Goal: Task Accomplishment & Management: Manage account settings

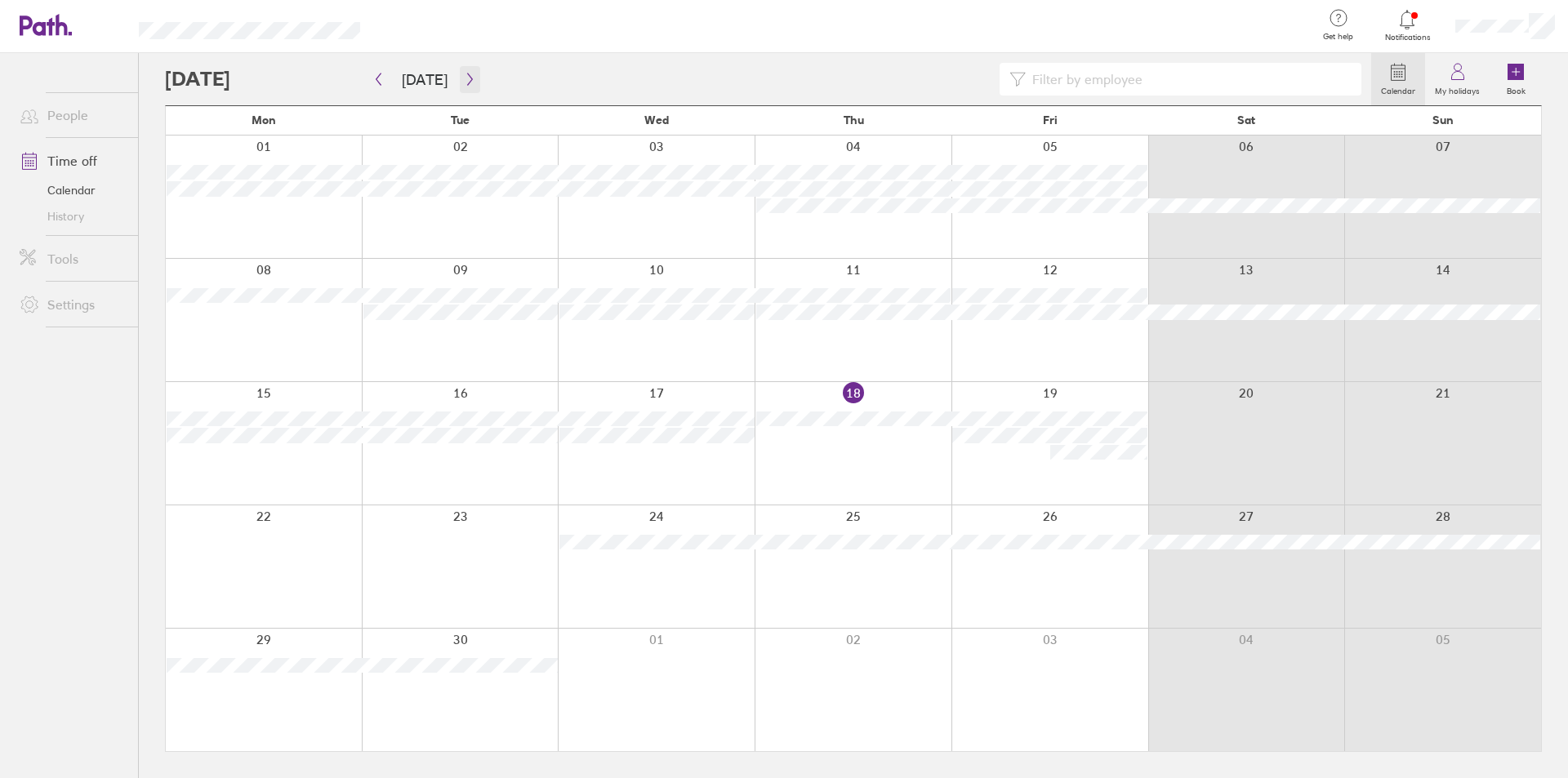
click at [469, 82] on icon "button" at bounding box center [469, 79] width 12 height 13
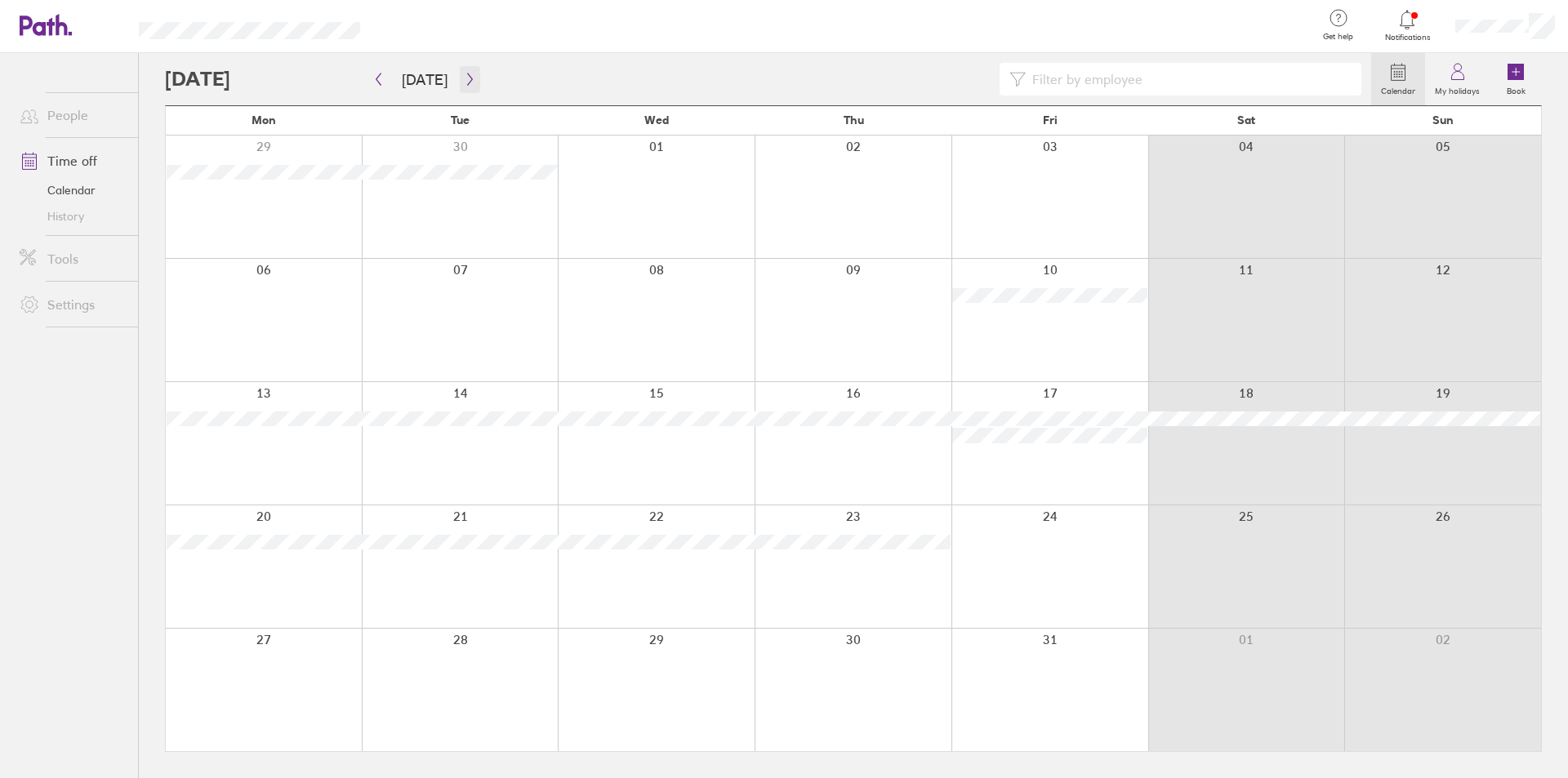
click at [469, 82] on icon "button" at bounding box center [469, 79] width 12 height 13
click at [370, 80] on button "button" at bounding box center [378, 79] width 20 height 27
click at [460, 85] on button "button" at bounding box center [470, 79] width 20 height 27
click at [379, 79] on icon "button" at bounding box center [378, 79] width 12 height 13
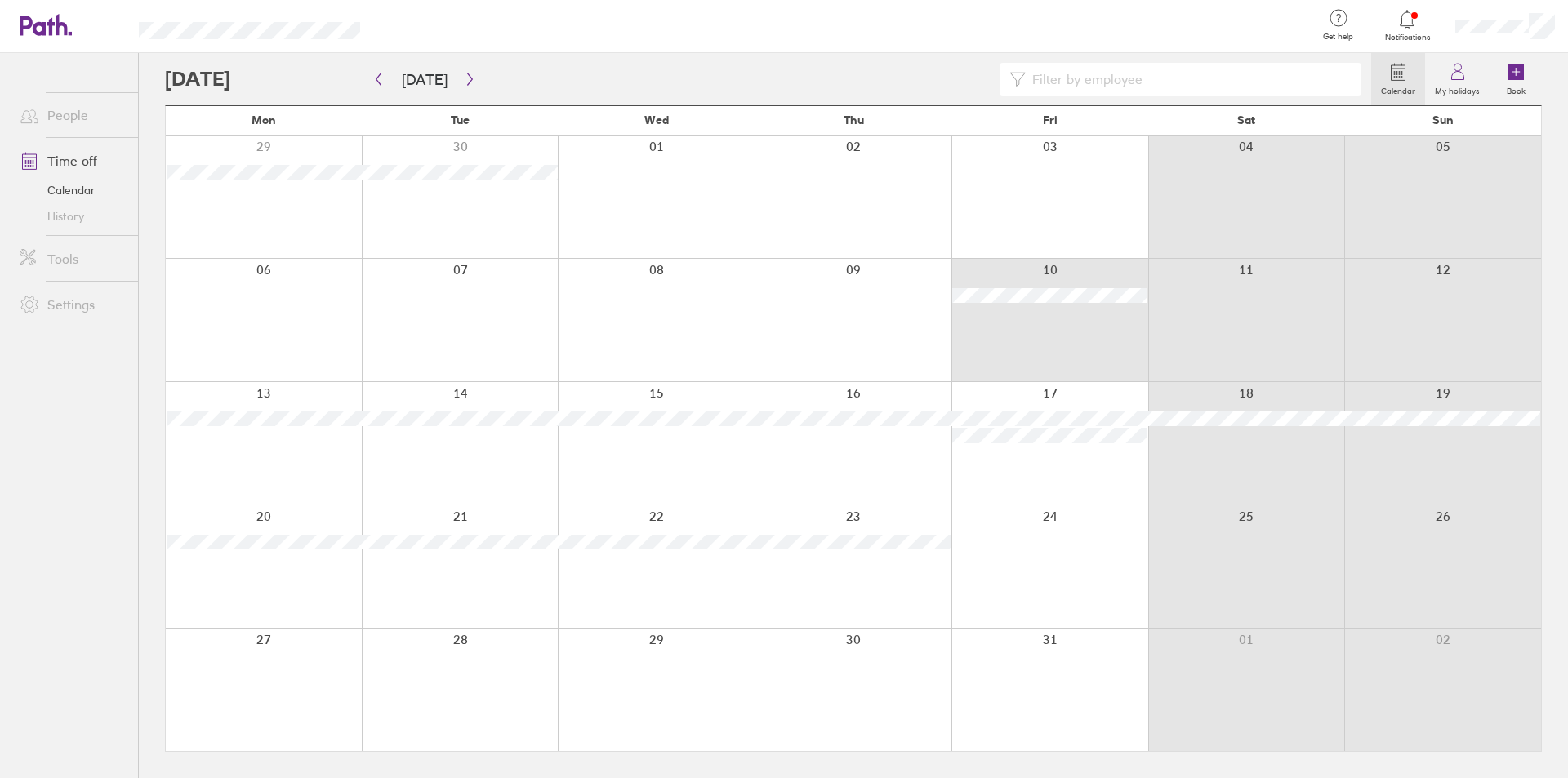
drag, startPoint x: 951, startPoint y: 259, endPoint x: 1011, endPoint y: 327, distance: 90.7
click at [1011, 327] on div at bounding box center [1049, 321] width 197 height 123
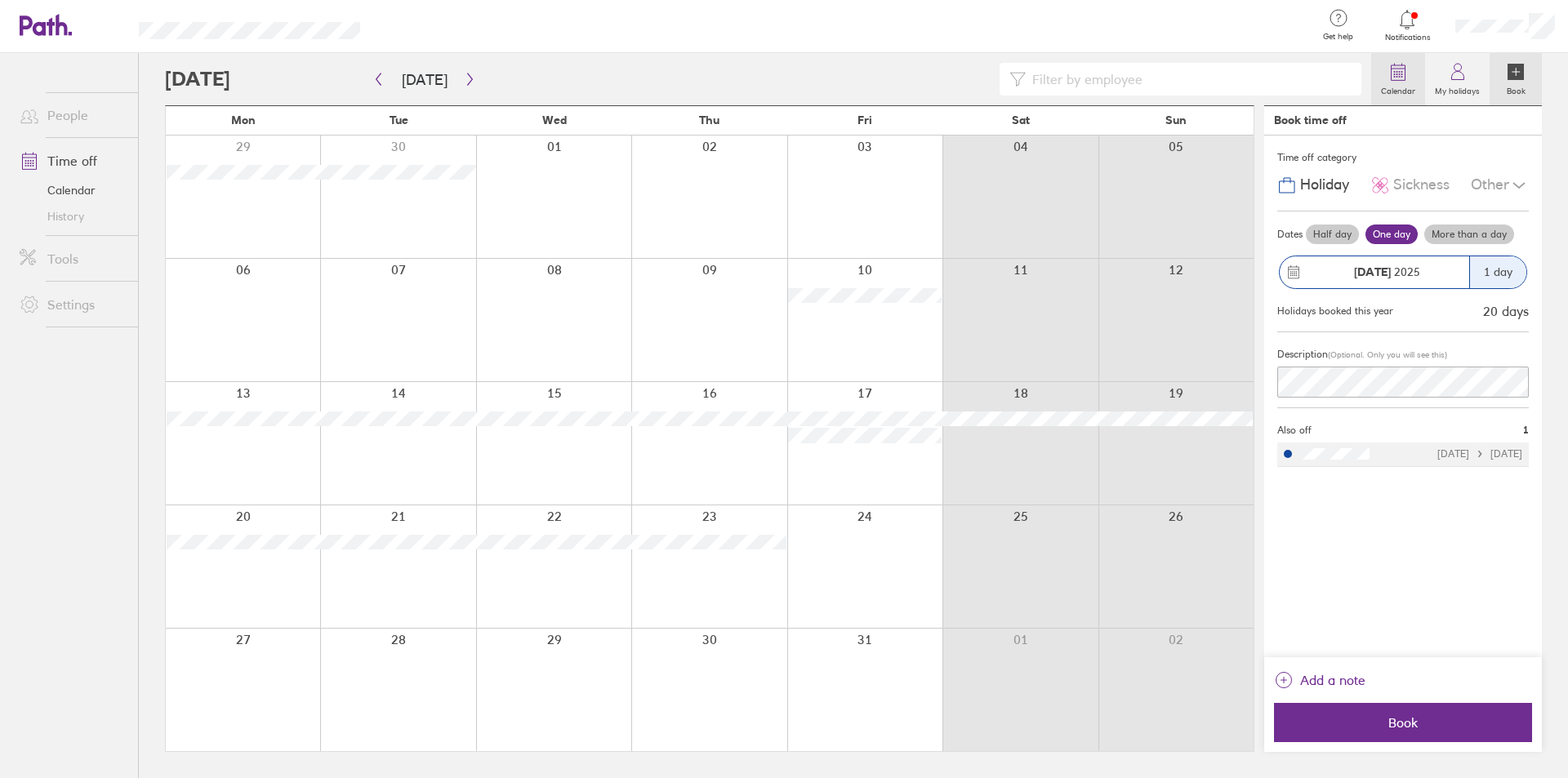
click at [1398, 74] on circle at bounding box center [1398, 74] width 2 height 2
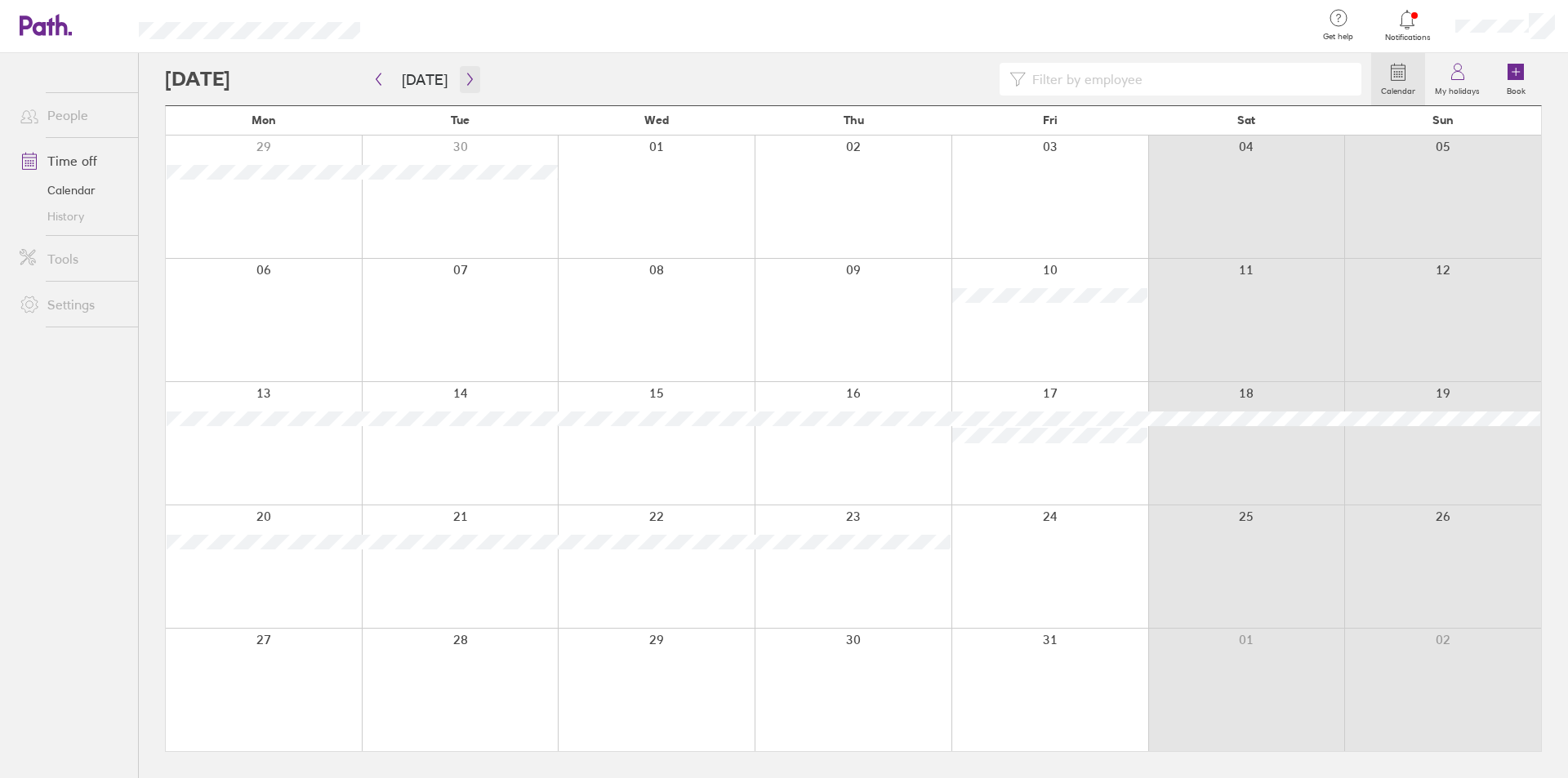
click at [475, 78] on button "button" at bounding box center [470, 79] width 20 height 27
click at [380, 76] on icon "button" at bounding box center [378, 79] width 12 height 13
click at [392, 78] on button "[DATE]" at bounding box center [424, 79] width 71 height 27
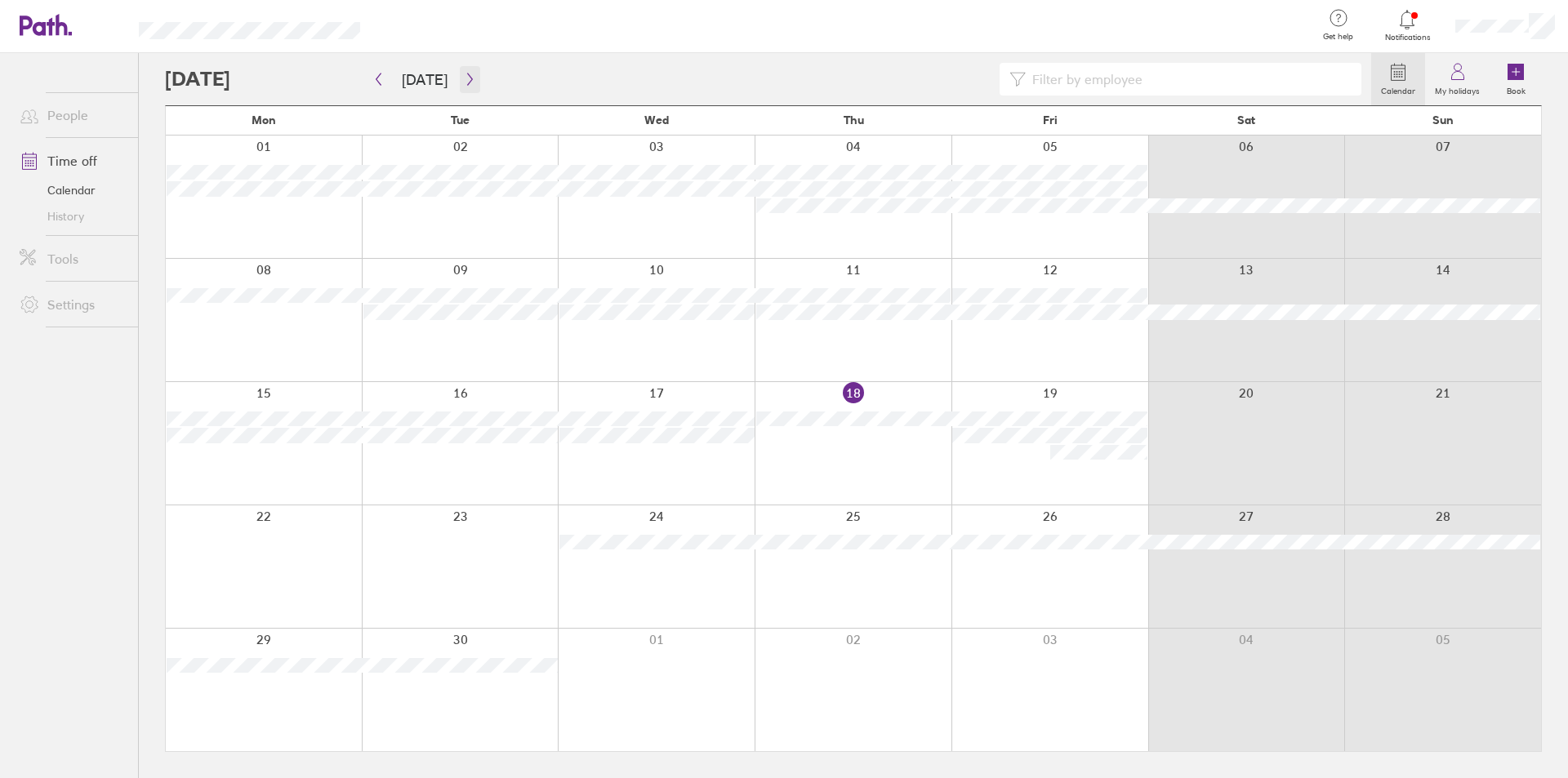
click at [464, 79] on icon "button" at bounding box center [469, 79] width 12 height 13
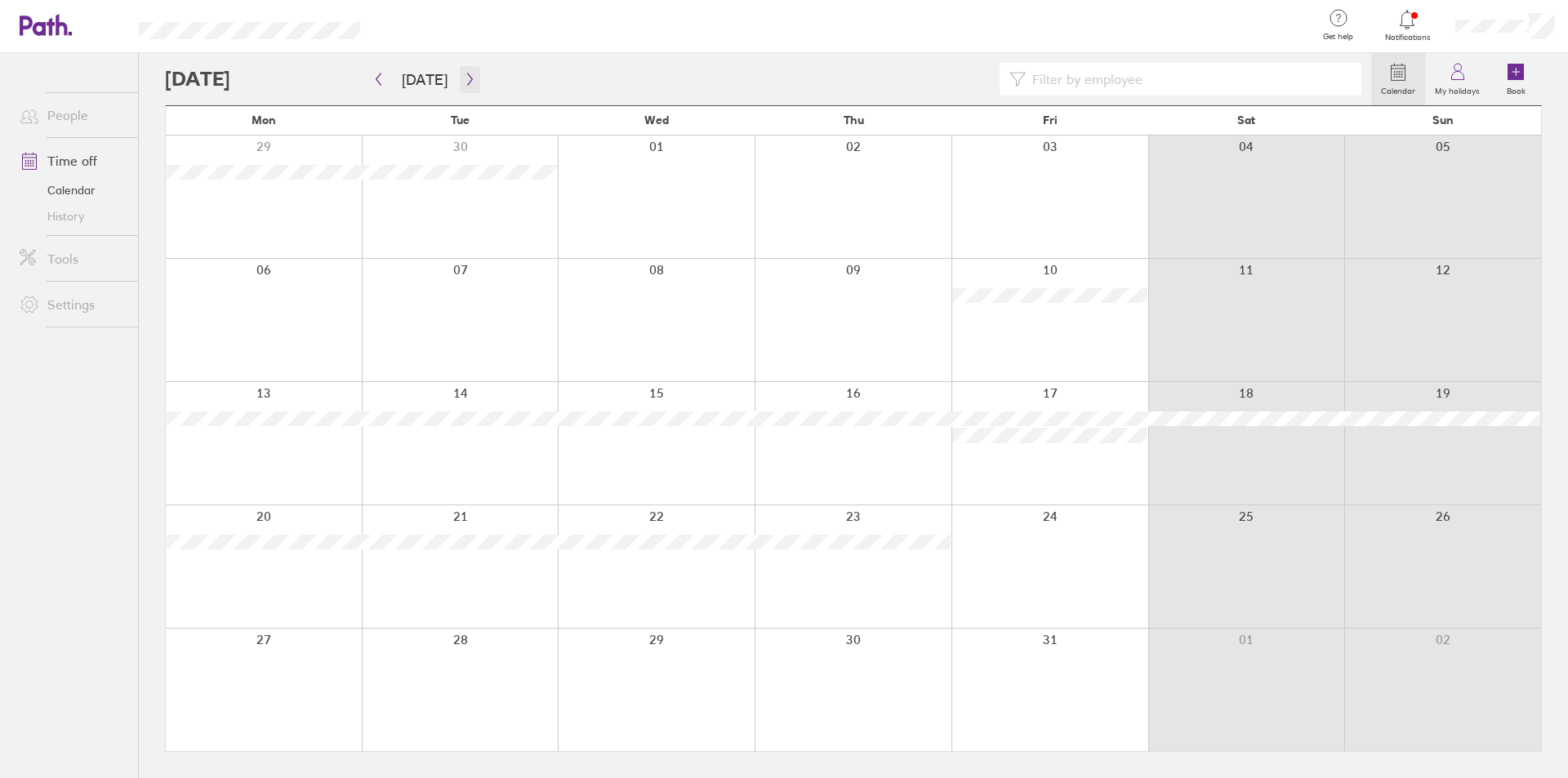
click at [462, 87] on button "button" at bounding box center [470, 79] width 20 height 27
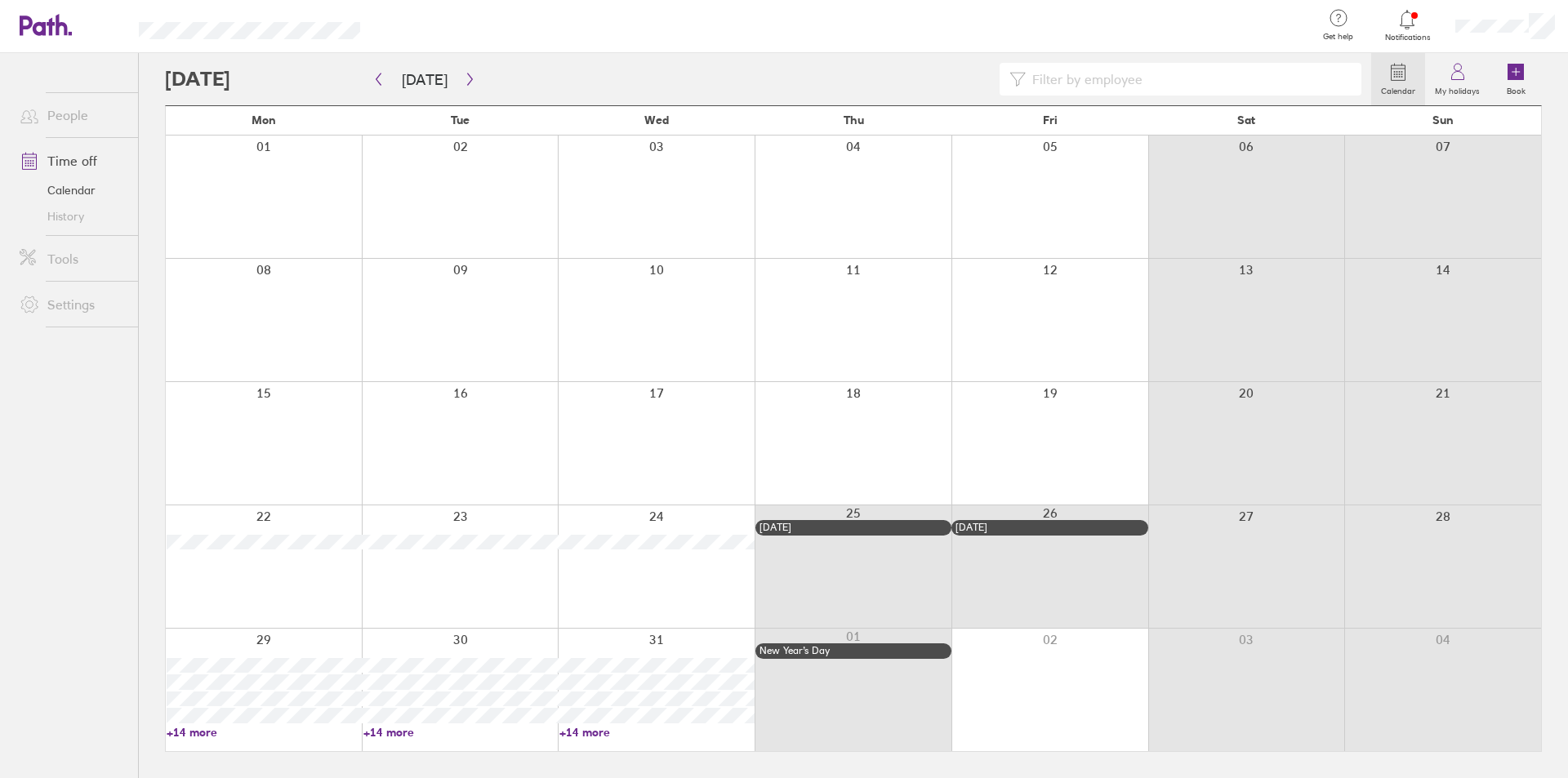
click at [207, 82] on div at bounding box center [768, 80] width 1206 height 33
